Goal: Transaction & Acquisition: Purchase product/service

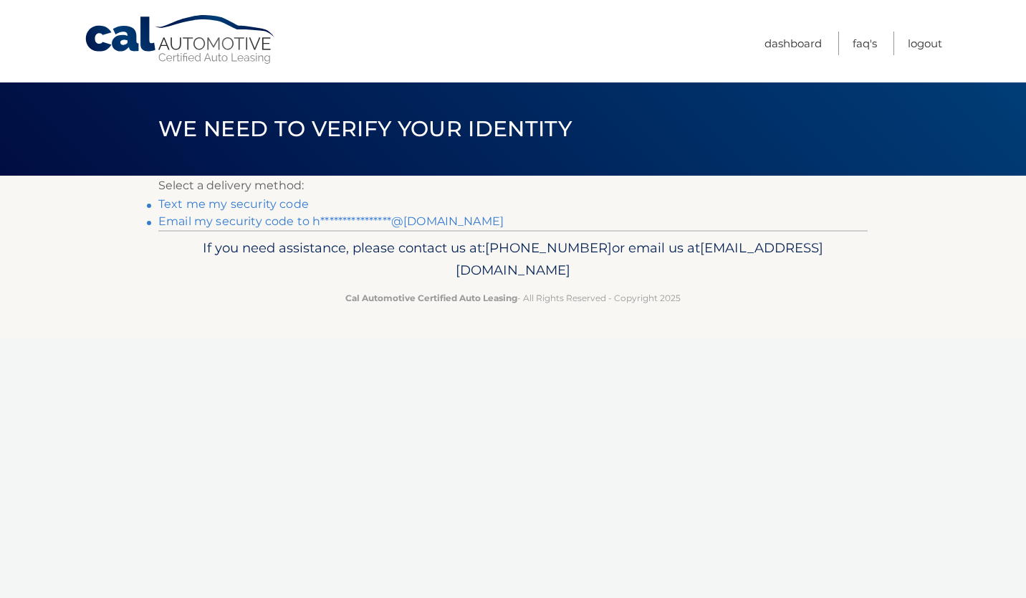
click at [413, 224] on link "**********" at bounding box center [330, 221] width 345 height 14
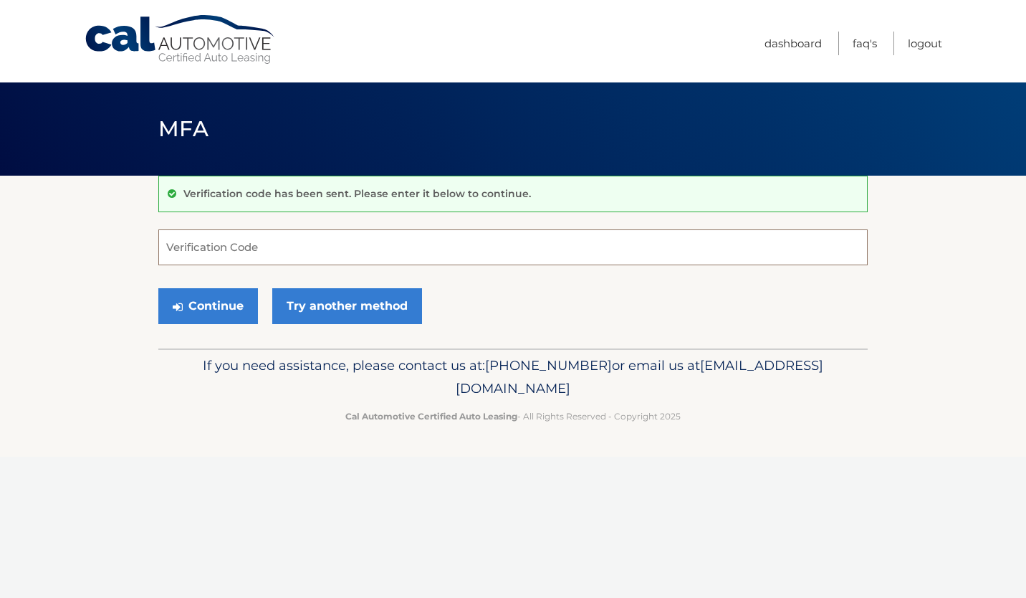
click at [258, 241] on input "Verification Code" at bounding box center [512, 247] width 709 height 36
type input "012283"
click at [234, 318] on button "Continue" at bounding box center [208, 306] width 100 height 36
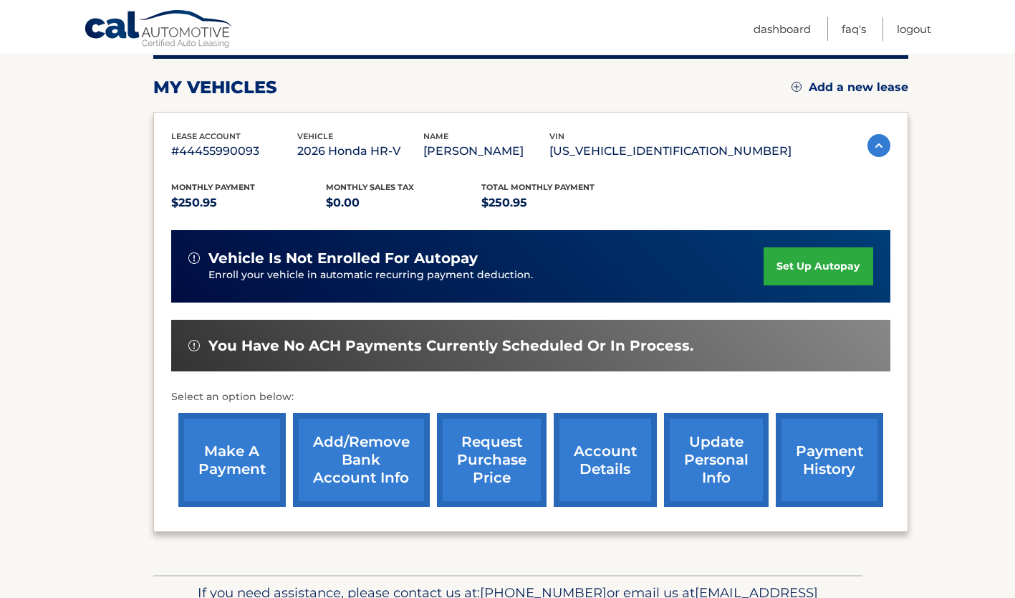
scroll to position [188, 0]
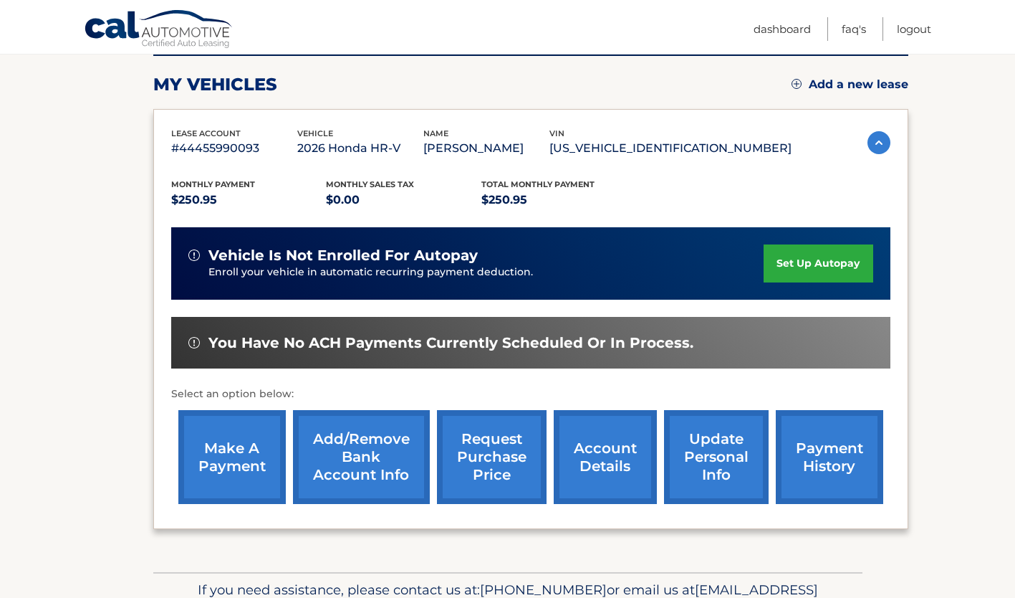
click at [244, 461] on link "make a payment" at bounding box center [231, 457] width 107 height 94
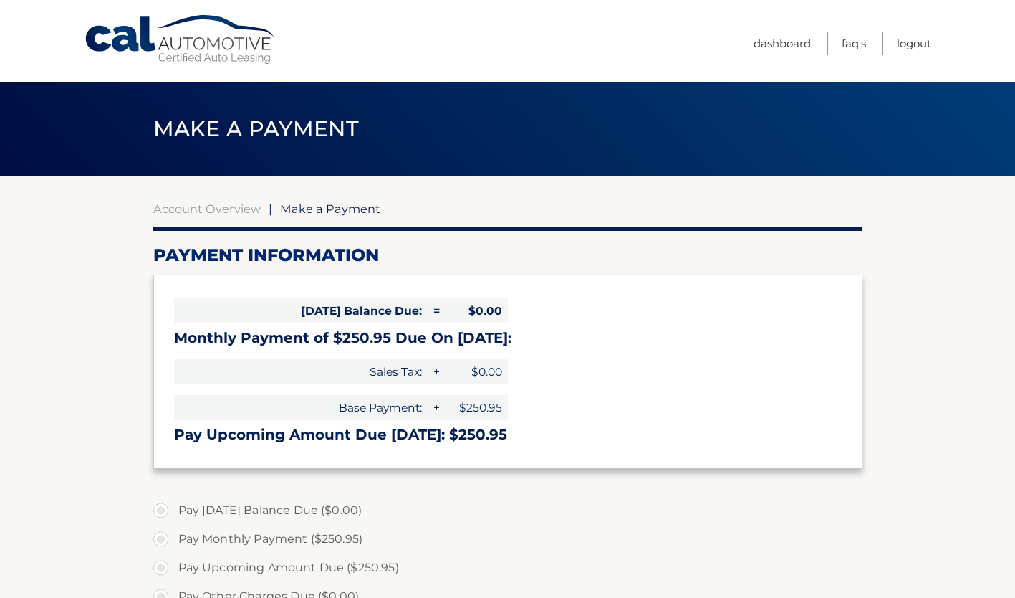
select select "OGI2Y2E0MzktOGE4Ny00ZWU3LWJlN2YtZTY0ODk5NTI2ZDFk"
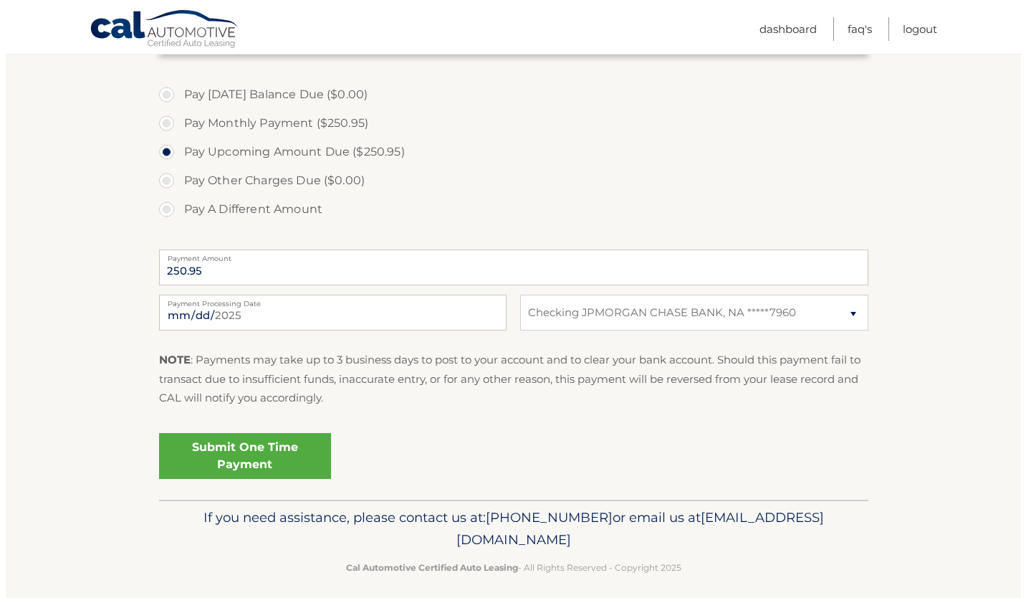
scroll to position [426, 0]
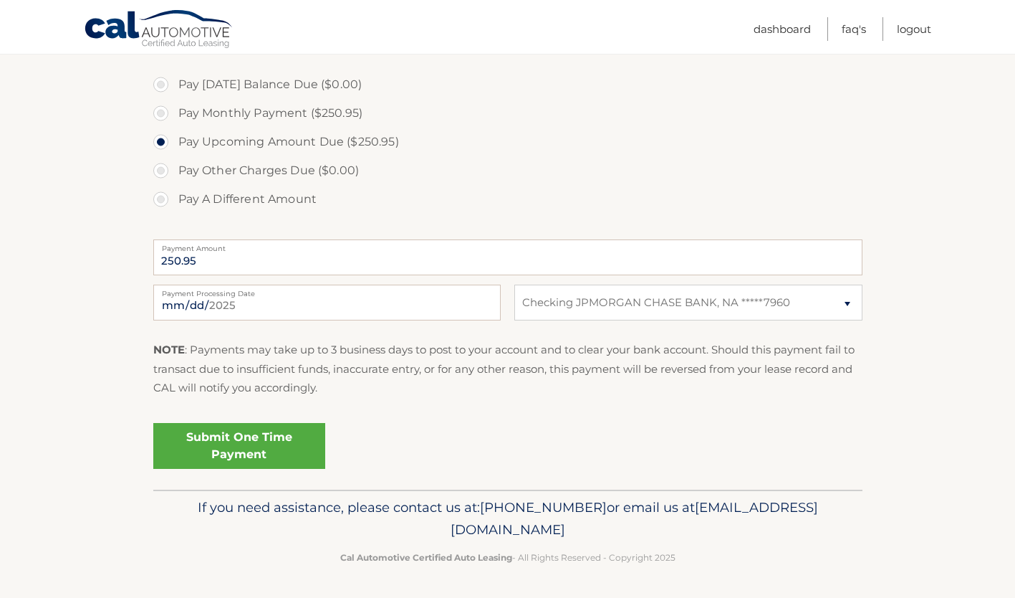
click at [224, 457] on link "Submit One Time Payment" at bounding box center [239, 446] width 172 height 46
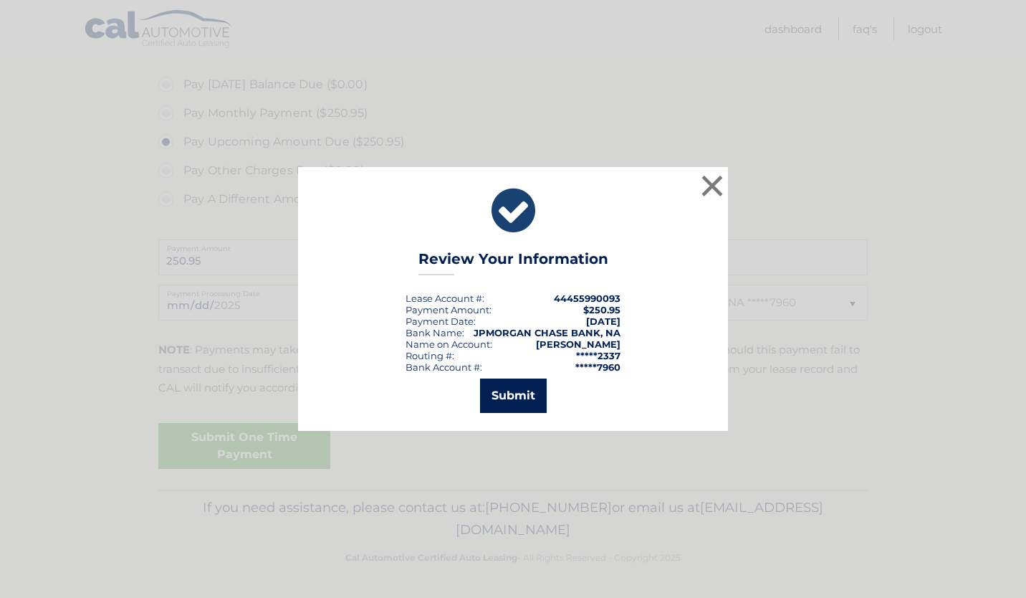
click at [519, 406] on button "Submit" at bounding box center [513, 395] width 67 height 34
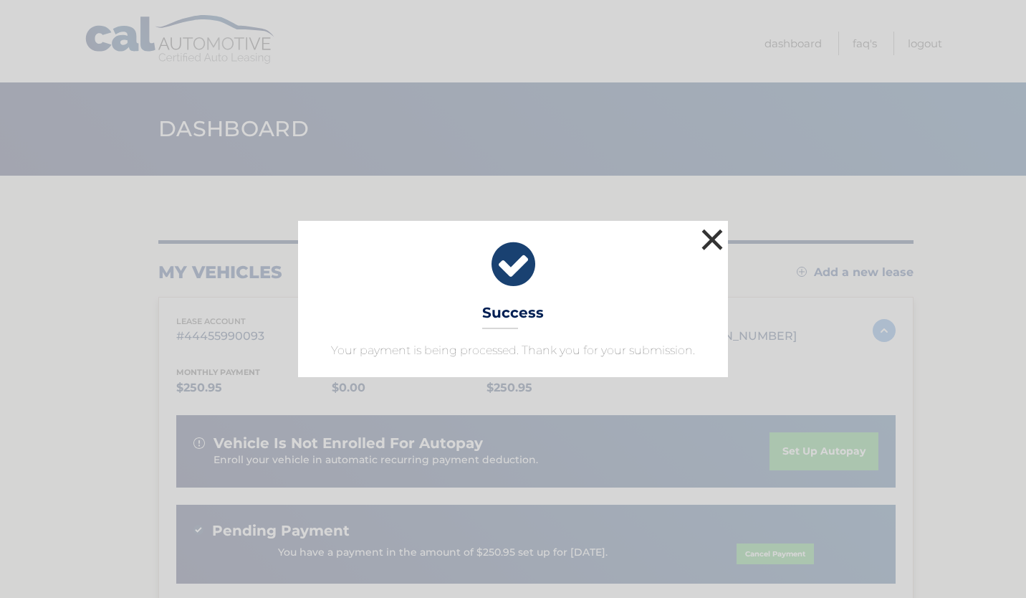
click at [706, 246] on button "×" at bounding box center [712, 239] width 29 height 29
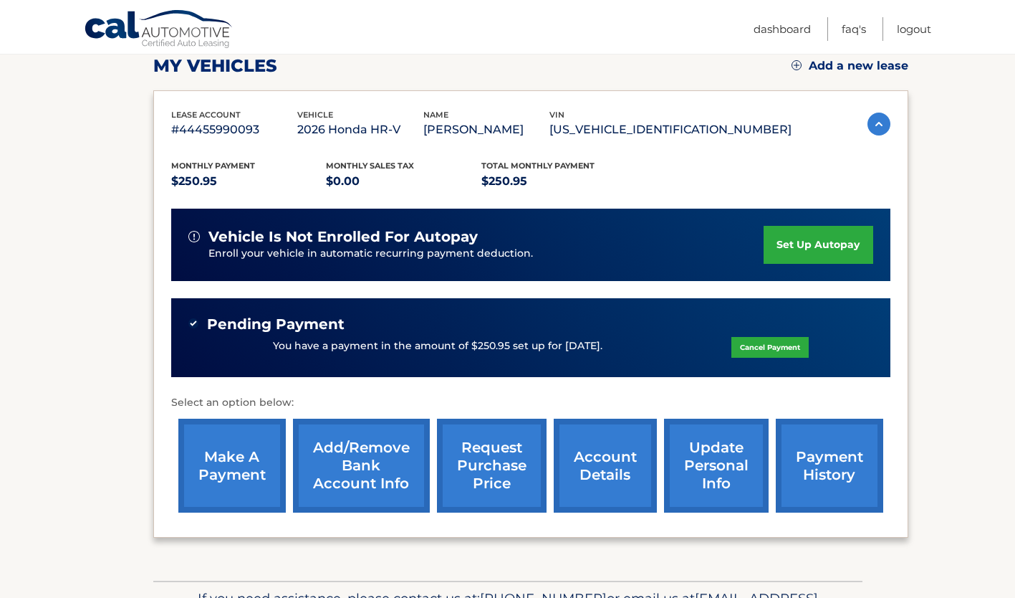
scroll to position [233, 0]
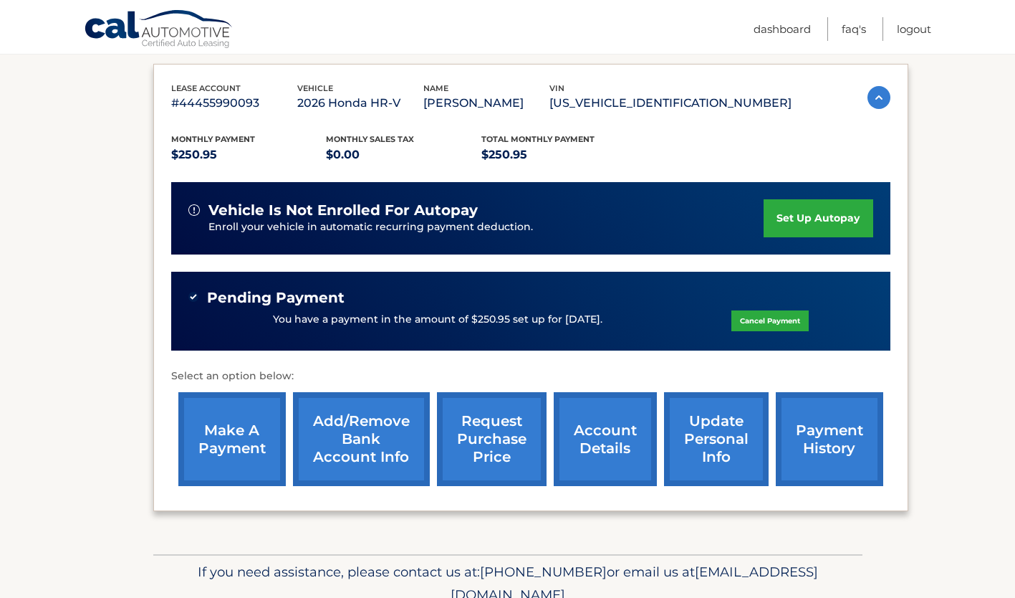
click at [839, 435] on link "payment history" at bounding box center [829, 439] width 107 height 94
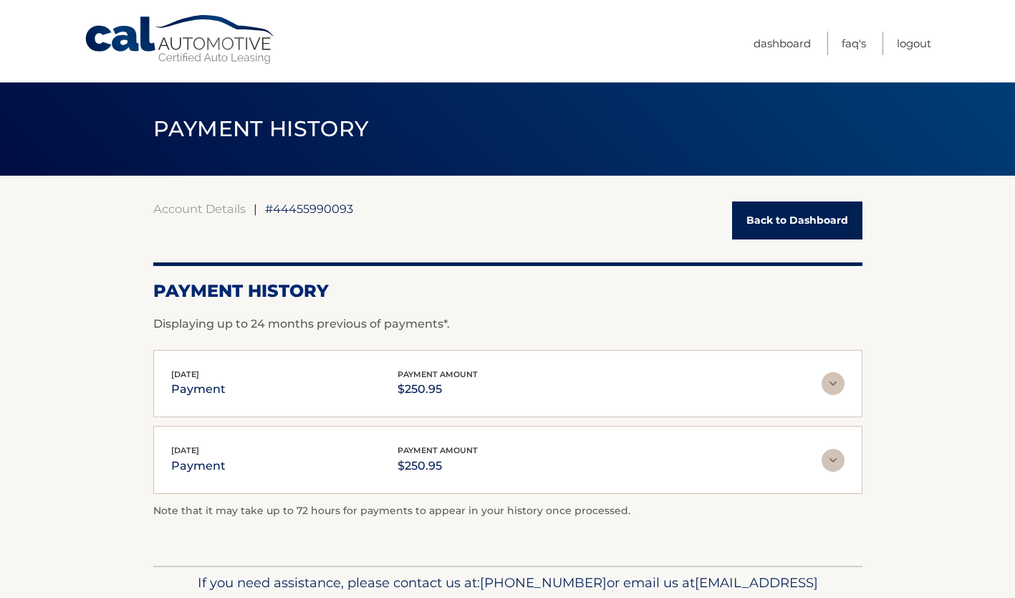
click at [831, 458] on img at bounding box center [833, 460] width 23 height 23
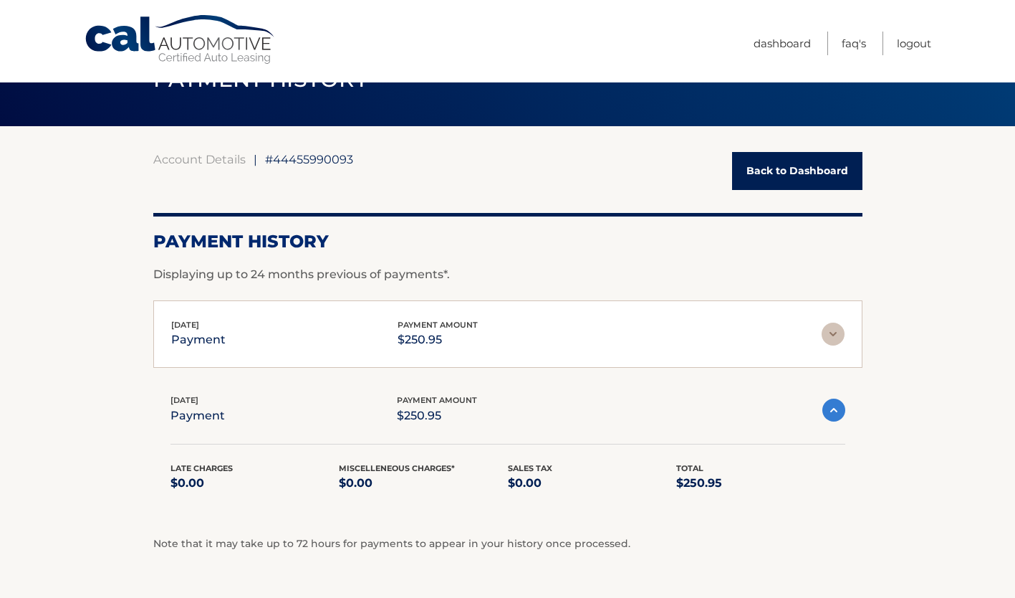
scroll to position [49, 0]
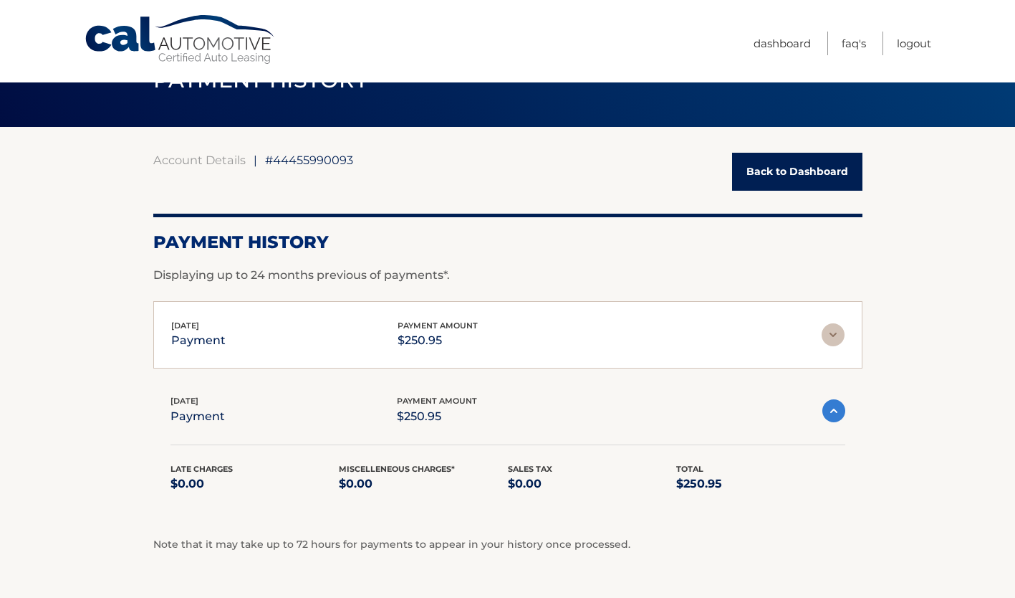
click at [824, 418] on img at bounding box center [833, 410] width 23 height 23
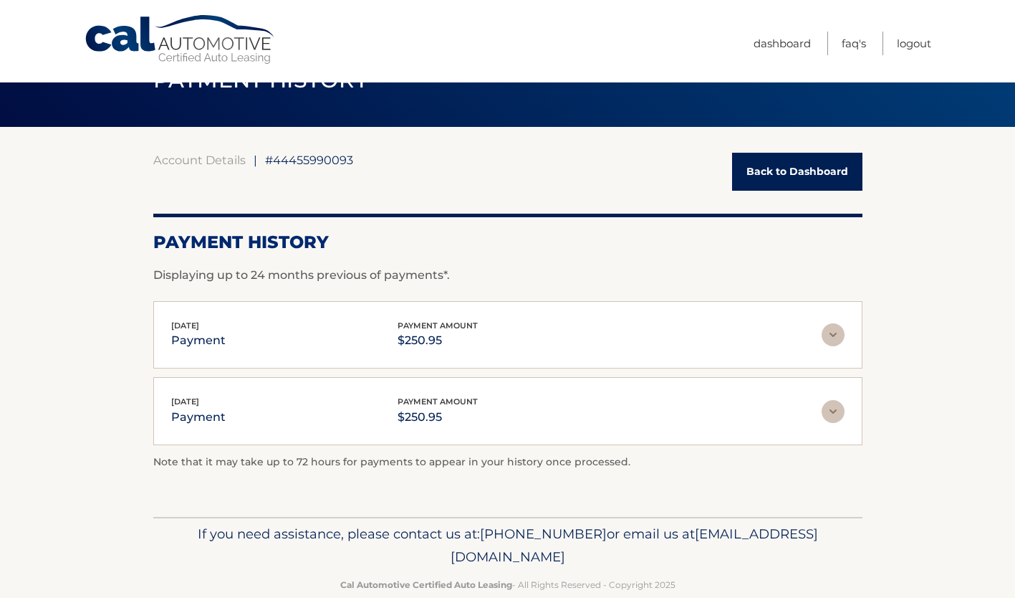
click at [830, 337] on img at bounding box center [833, 334] width 23 height 23
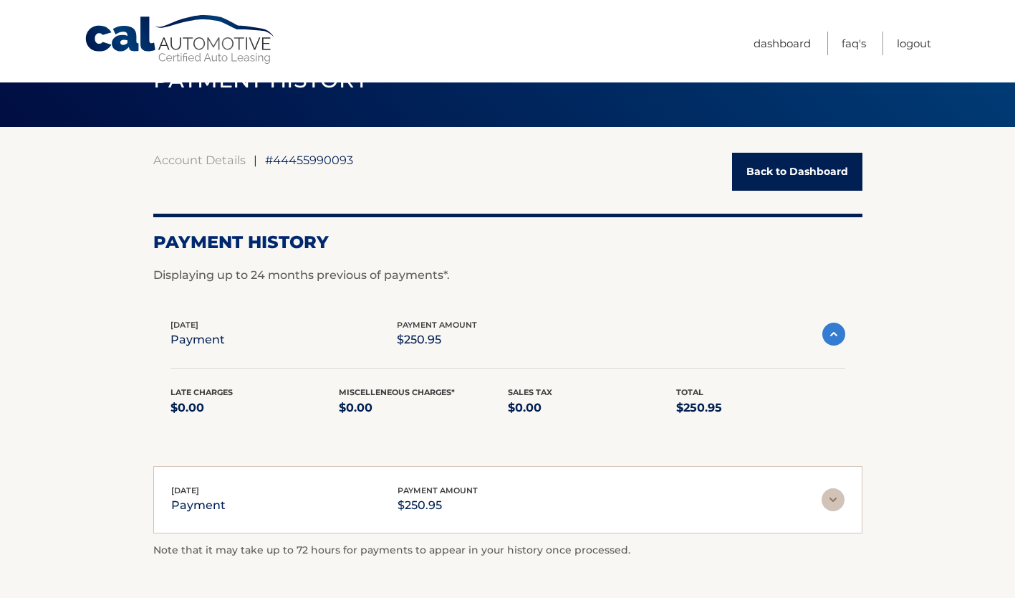
click at [833, 338] on img at bounding box center [833, 333] width 23 height 23
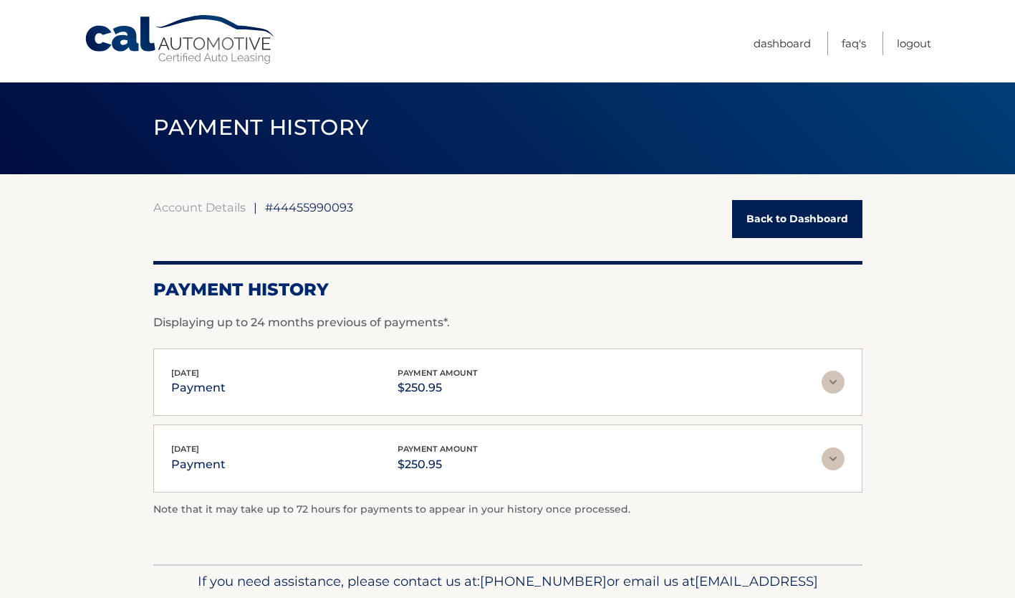
scroll to position [0, 0]
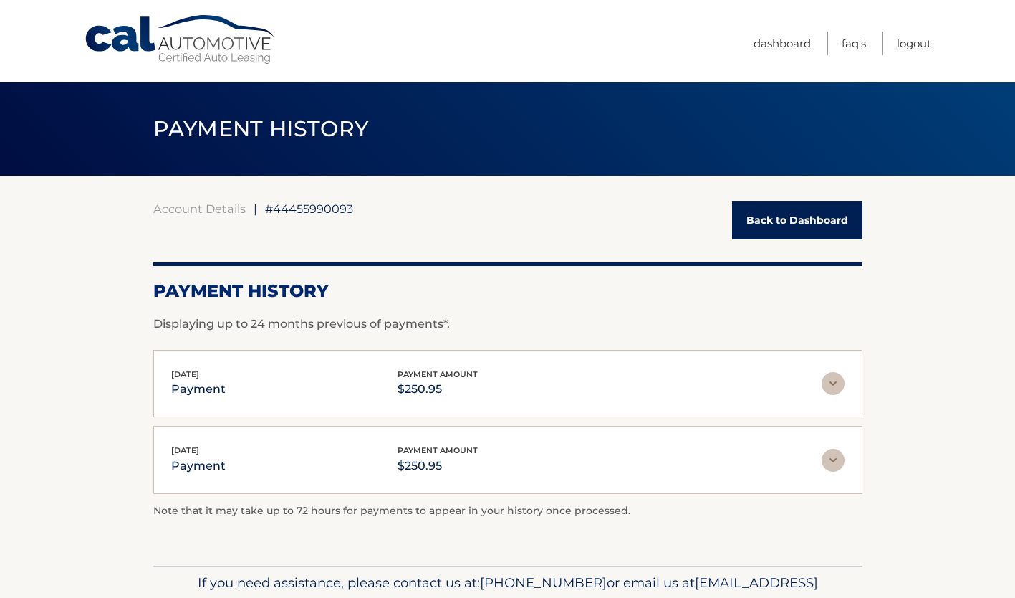
click at [833, 234] on link "Back to Dashboard" at bounding box center [797, 220] width 130 height 38
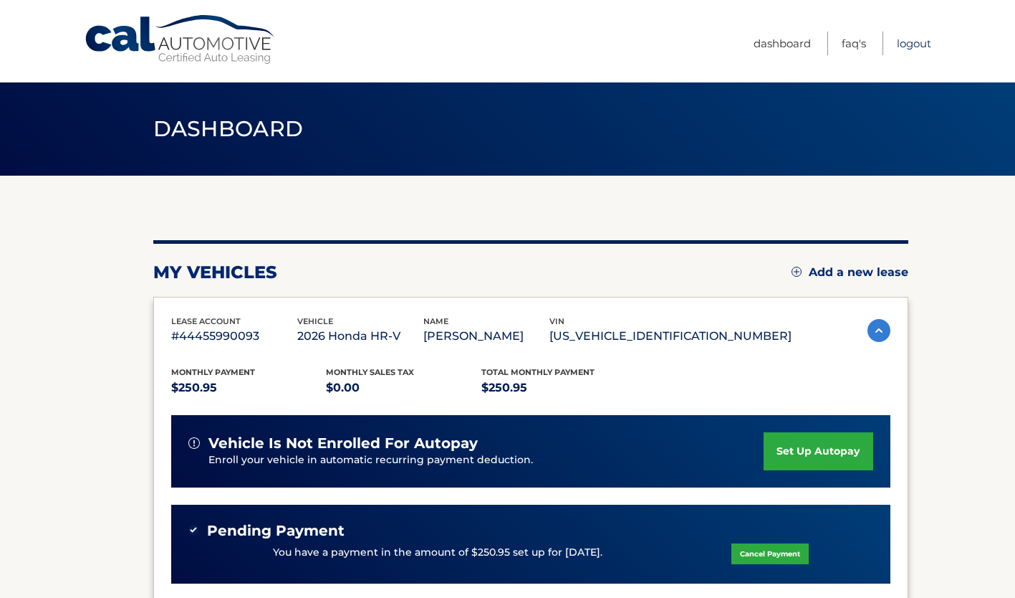
click at [909, 47] on link "Logout" at bounding box center [914, 44] width 34 height 24
